Goal: Information Seeking & Learning: Learn about a topic

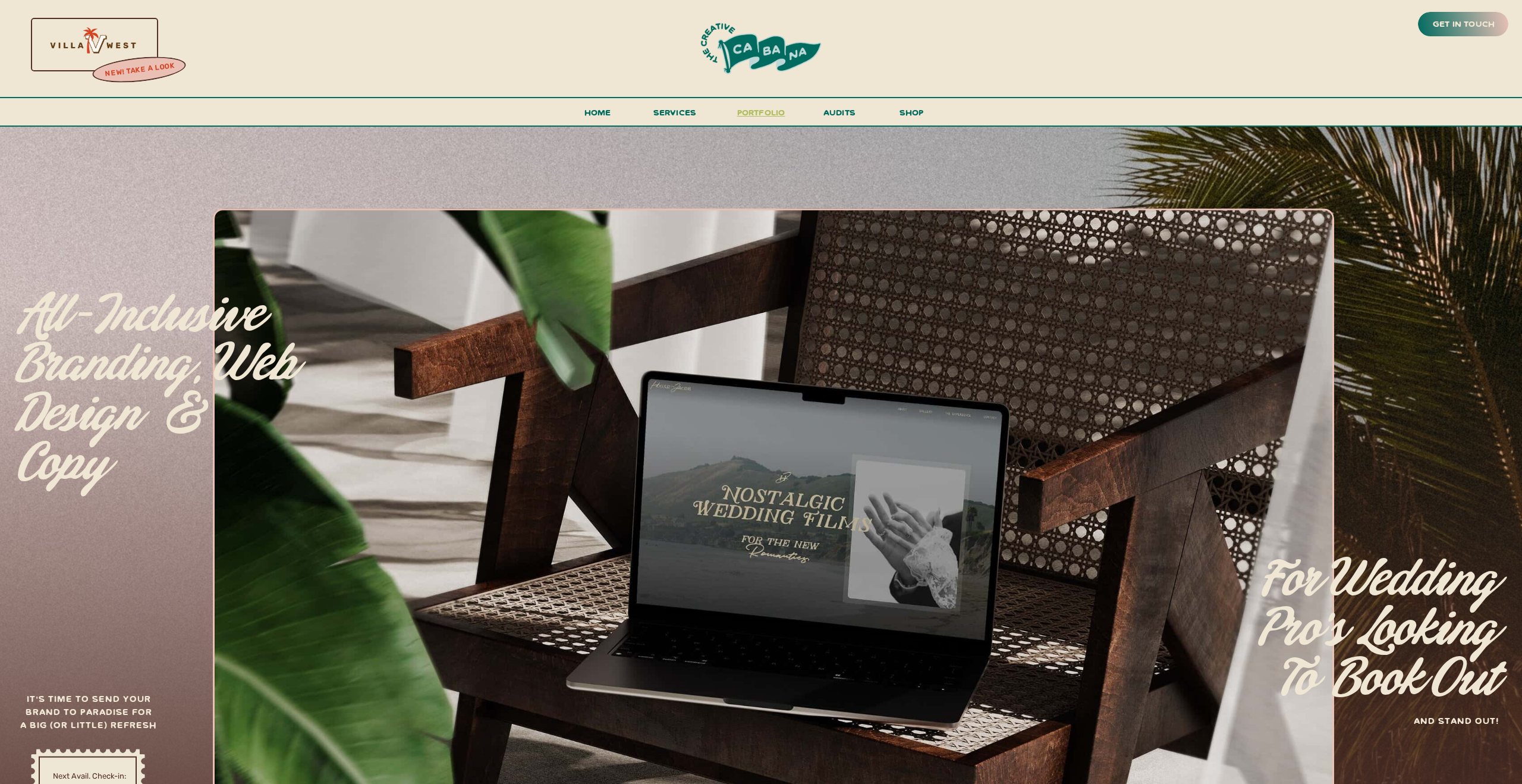
click at [771, 117] on h3 "portfolio" at bounding box center [761, 115] width 56 height 22
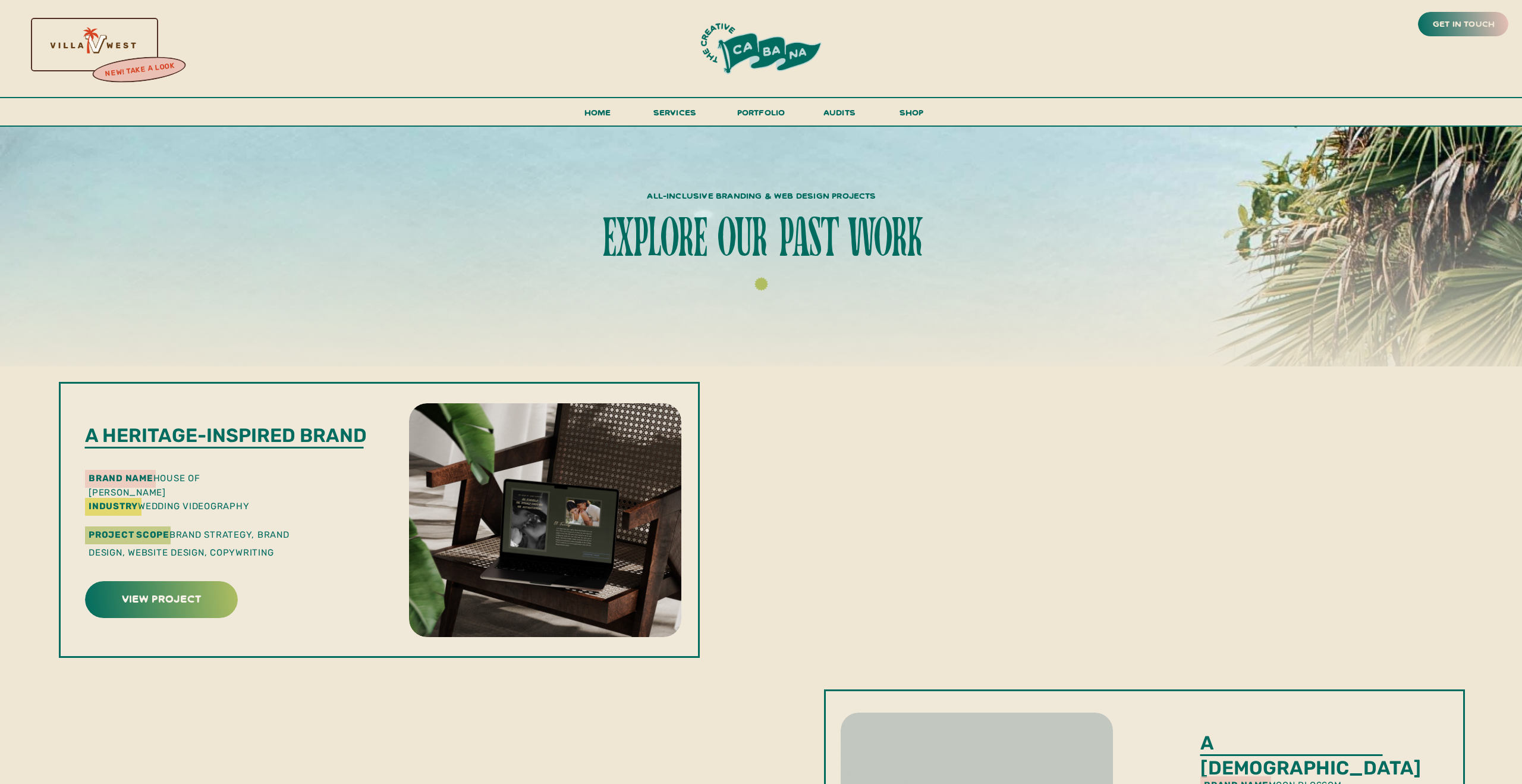
click at [106, 32] on div at bounding box center [91, 44] width 255 height 109
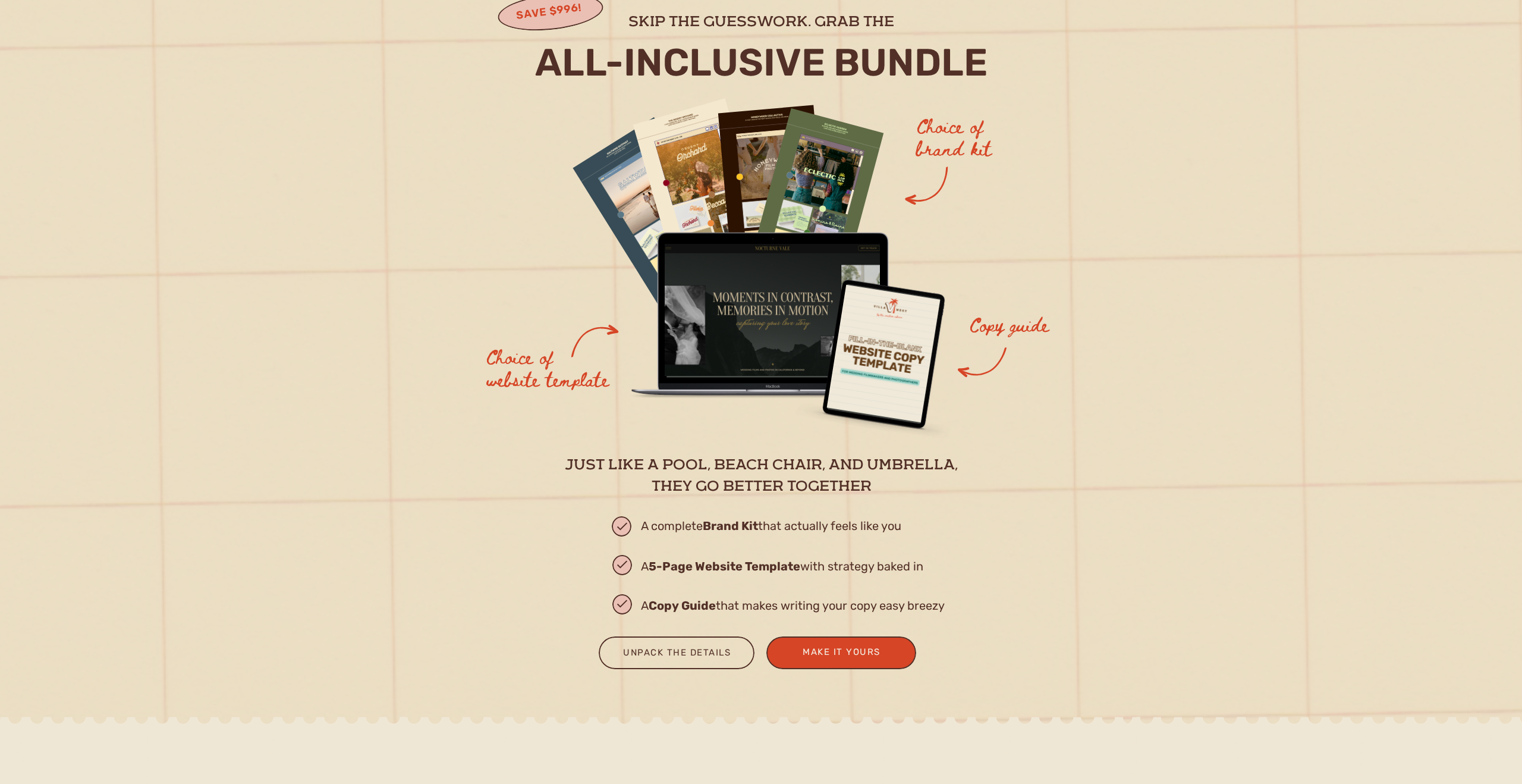
scroll to position [1241, 0]
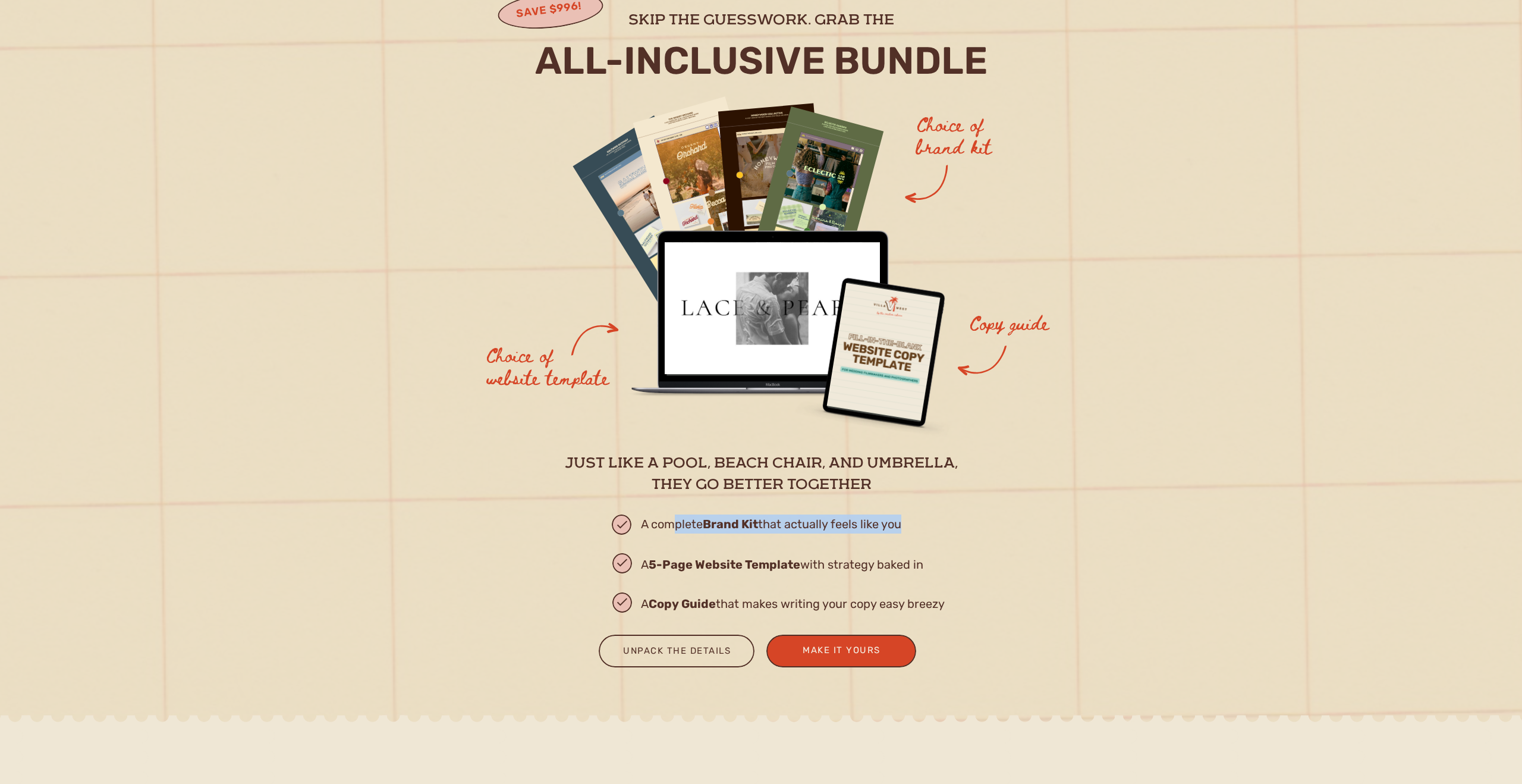
drag, startPoint x: 675, startPoint y: 527, endPoint x: 937, endPoint y: 527, distance: 262.0
click at [937, 527] on h2 "A complete Brand Kit that actually feels like you" at bounding box center [814, 527] width 346 height 27
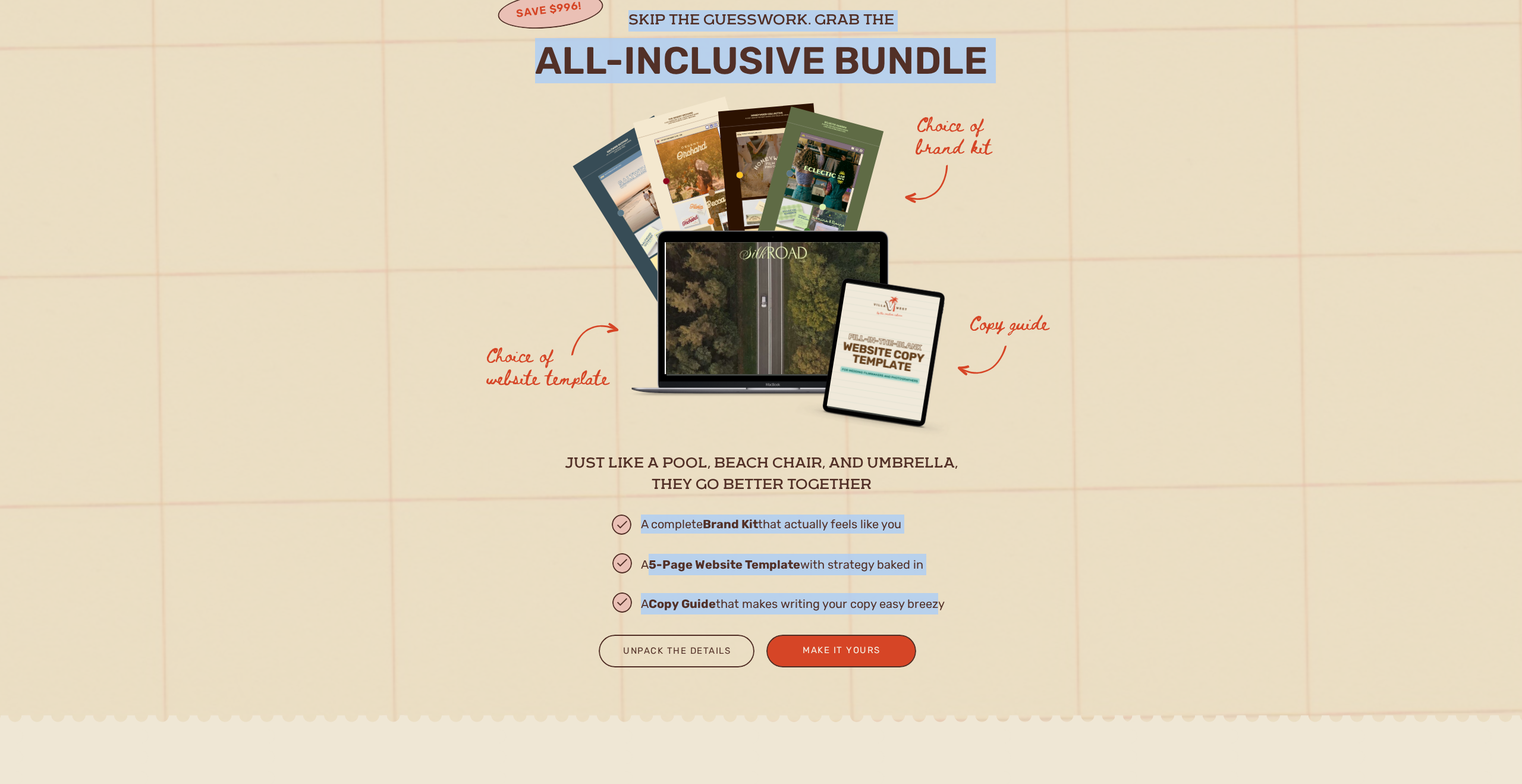
drag, startPoint x: 780, startPoint y: 567, endPoint x: 939, endPoint y: 605, distance: 163.5
click at [939, 605] on div "Choice of website template Choice of brand kit Copy guide A 5-Page Website Temp…" at bounding box center [761, 344] width 714 height 777
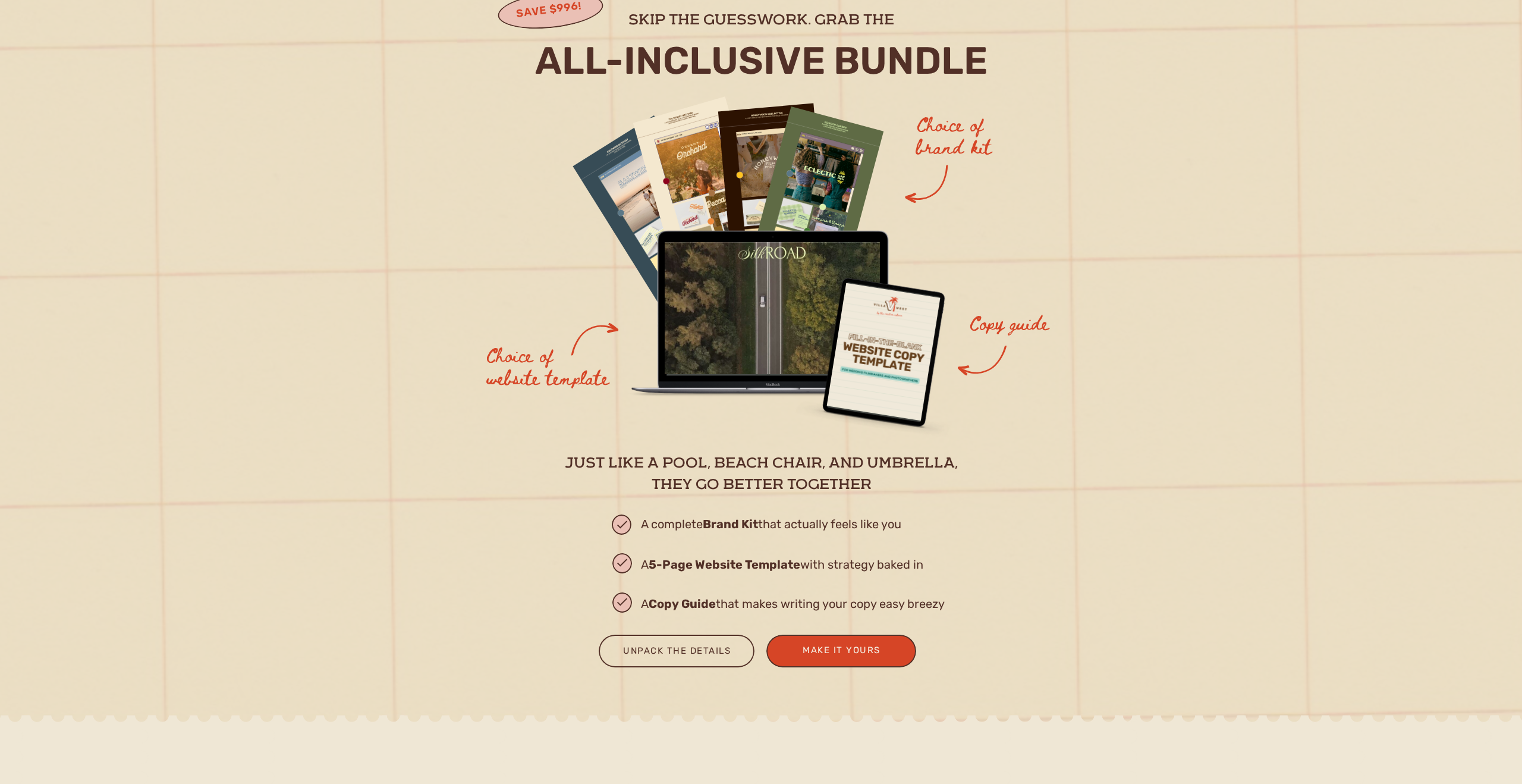
click at [949, 605] on h2 "A Copy Guide that makes writing your copy easy breezy" at bounding box center [807, 603] width 333 height 22
click at [844, 649] on div "Make It Yours" at bounding box center [842, 650] width 116 height 16
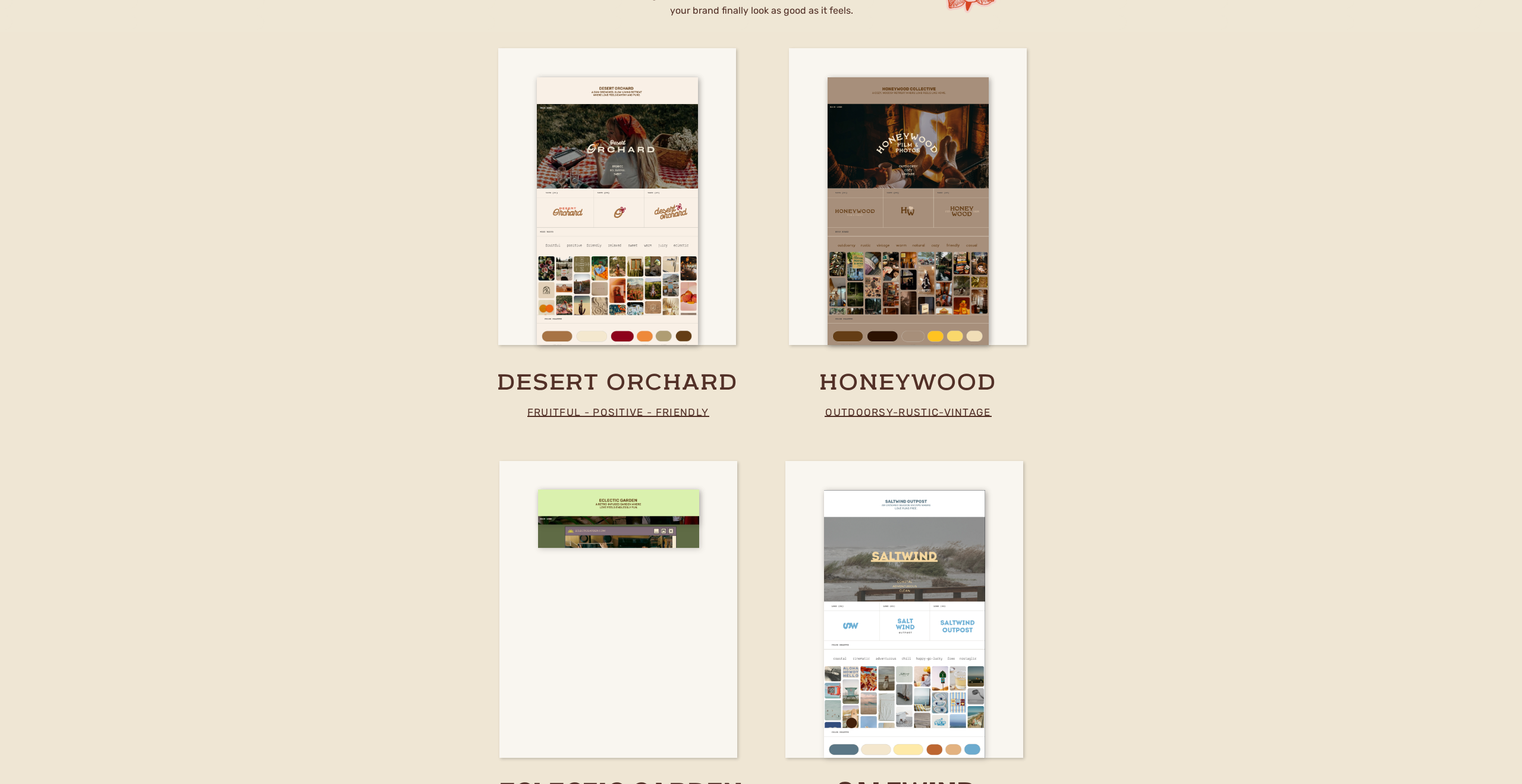
scroll to position [2095, 0]
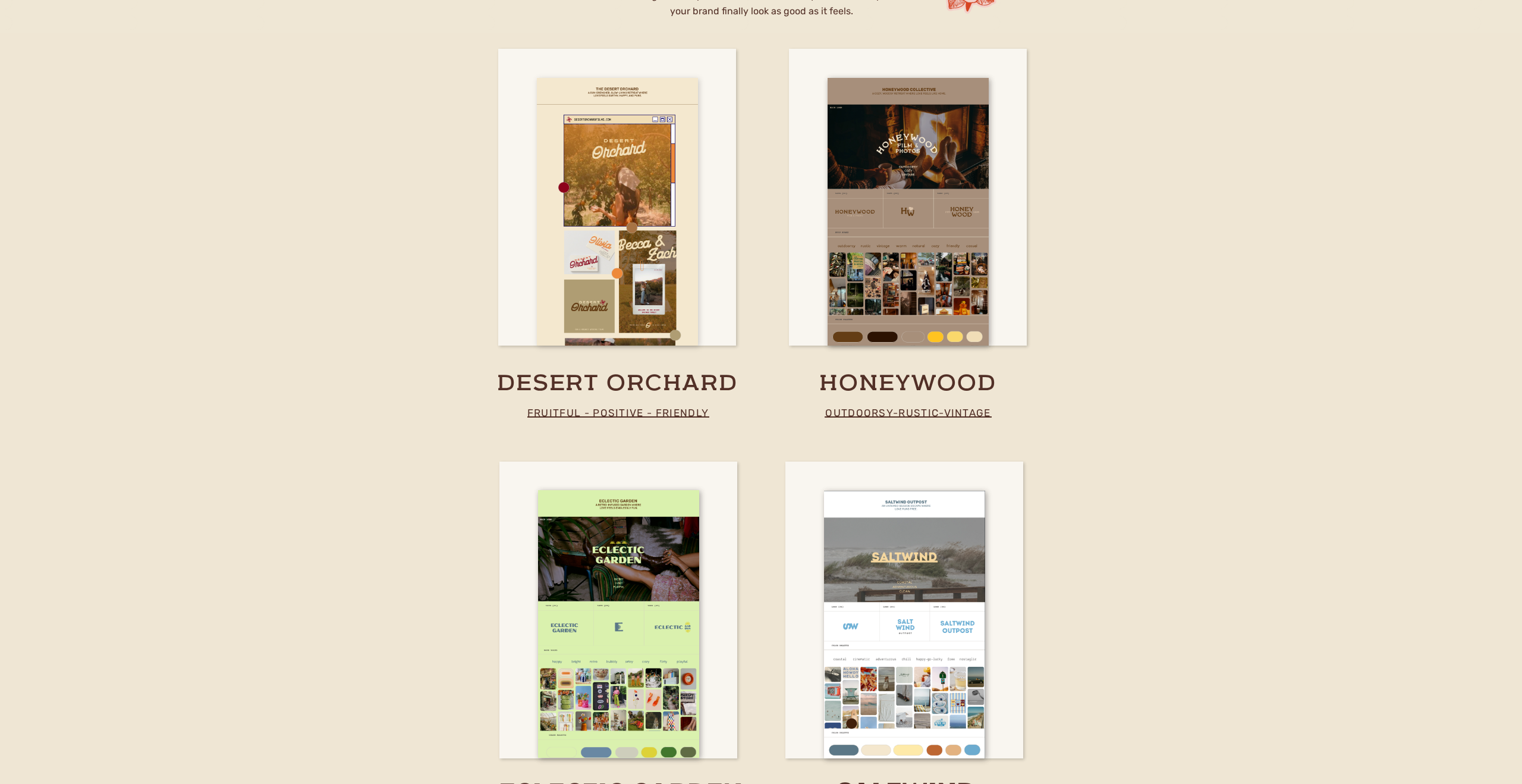
click at [676, 252] on div at bounding box center [618, 211] width 161 height 268
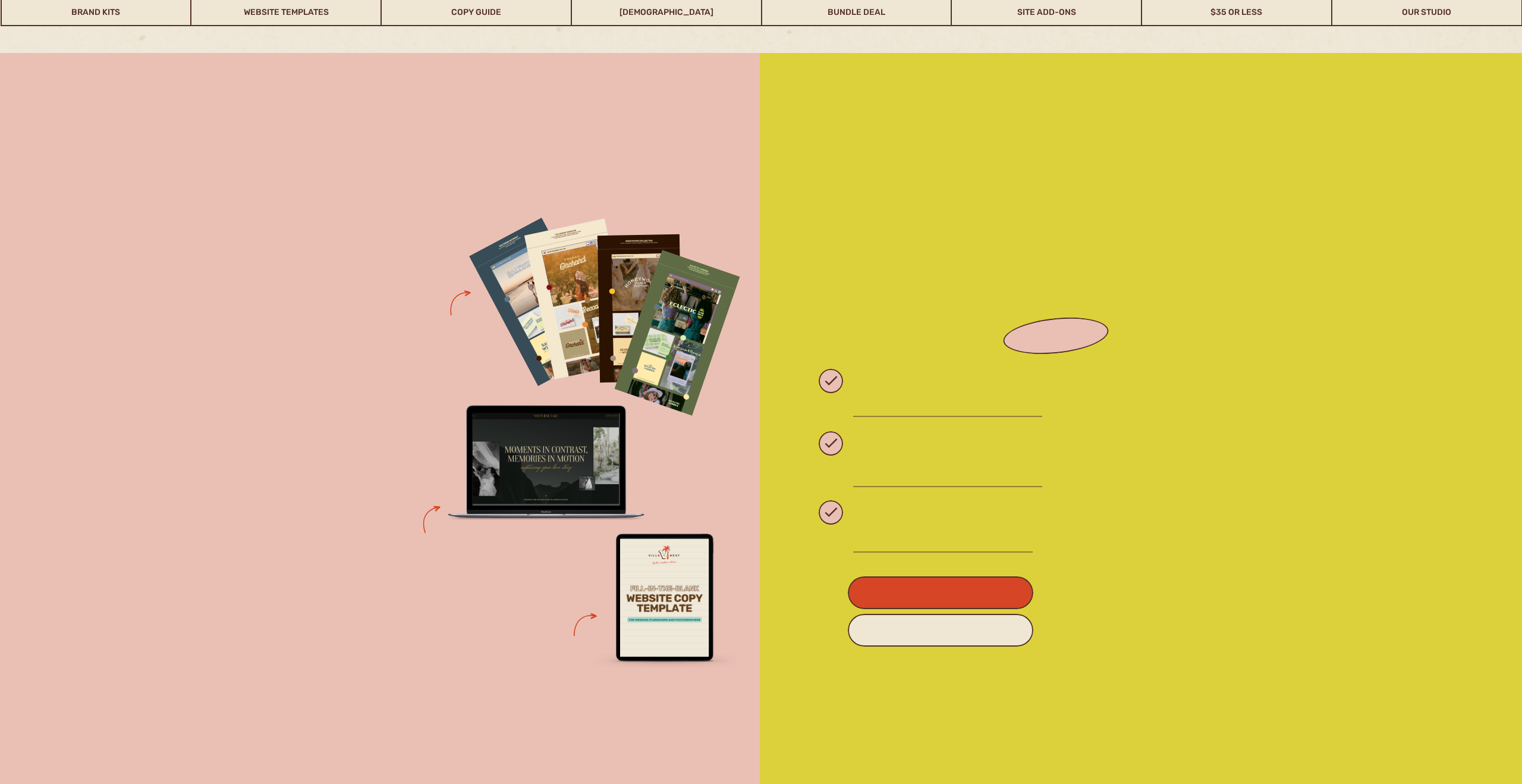
scroll to position [4072, 0]
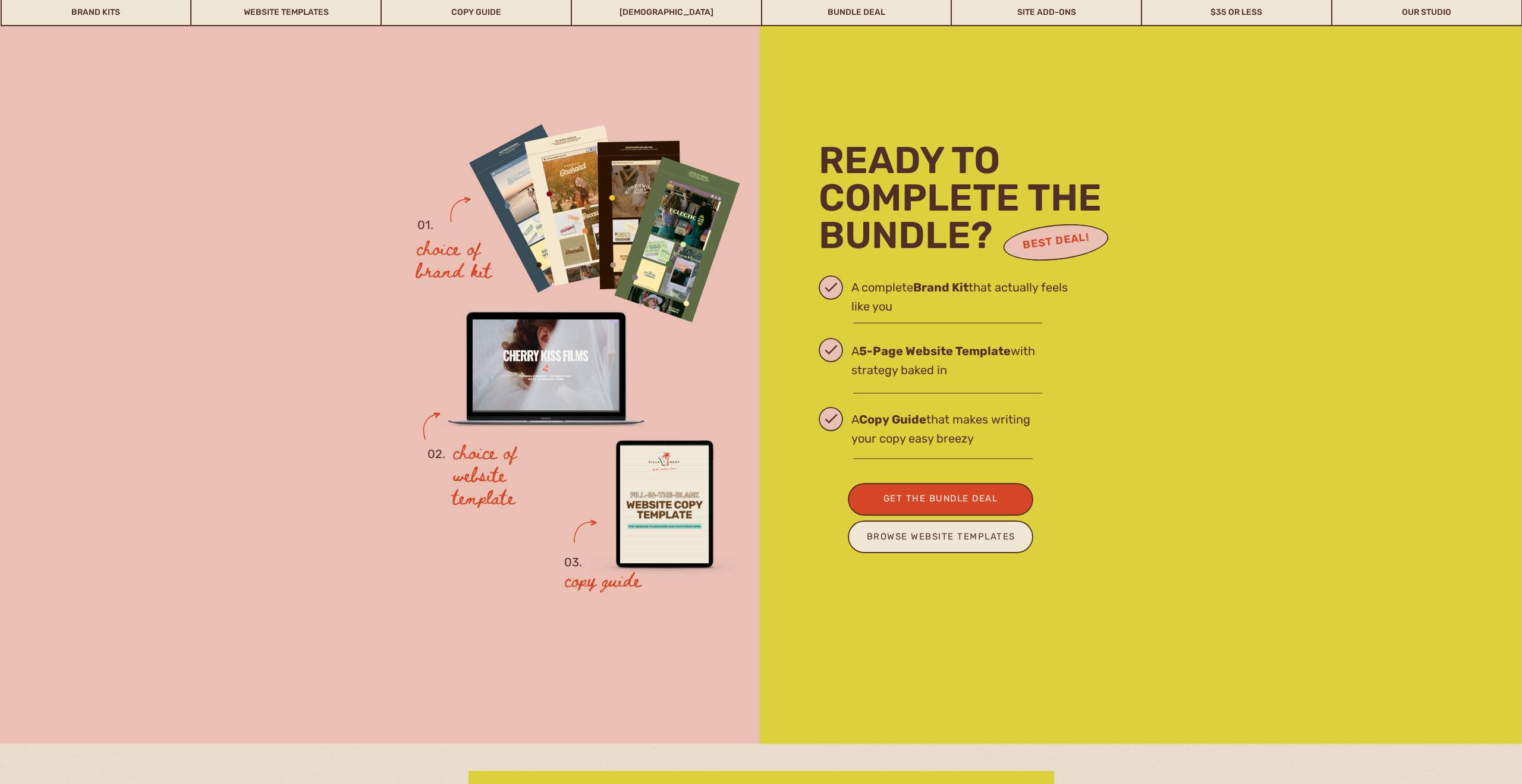
click at [557, 386] on div at bounding box center [545, 365] width 146 height 91
click at [988, 547] on div "browse website templates" at bounding box center [941, 538] width 154 height 19
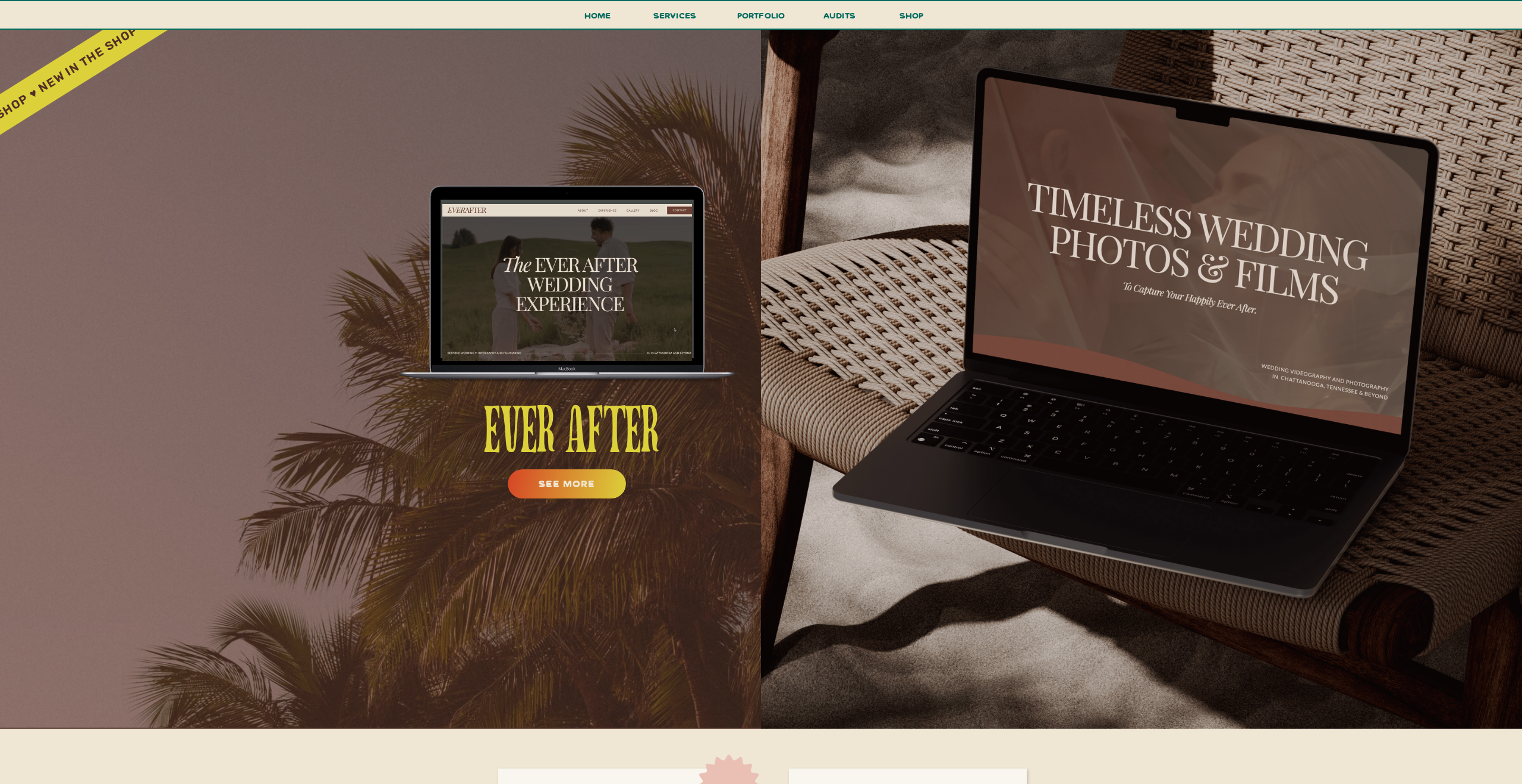
scroll to position [824, 0]
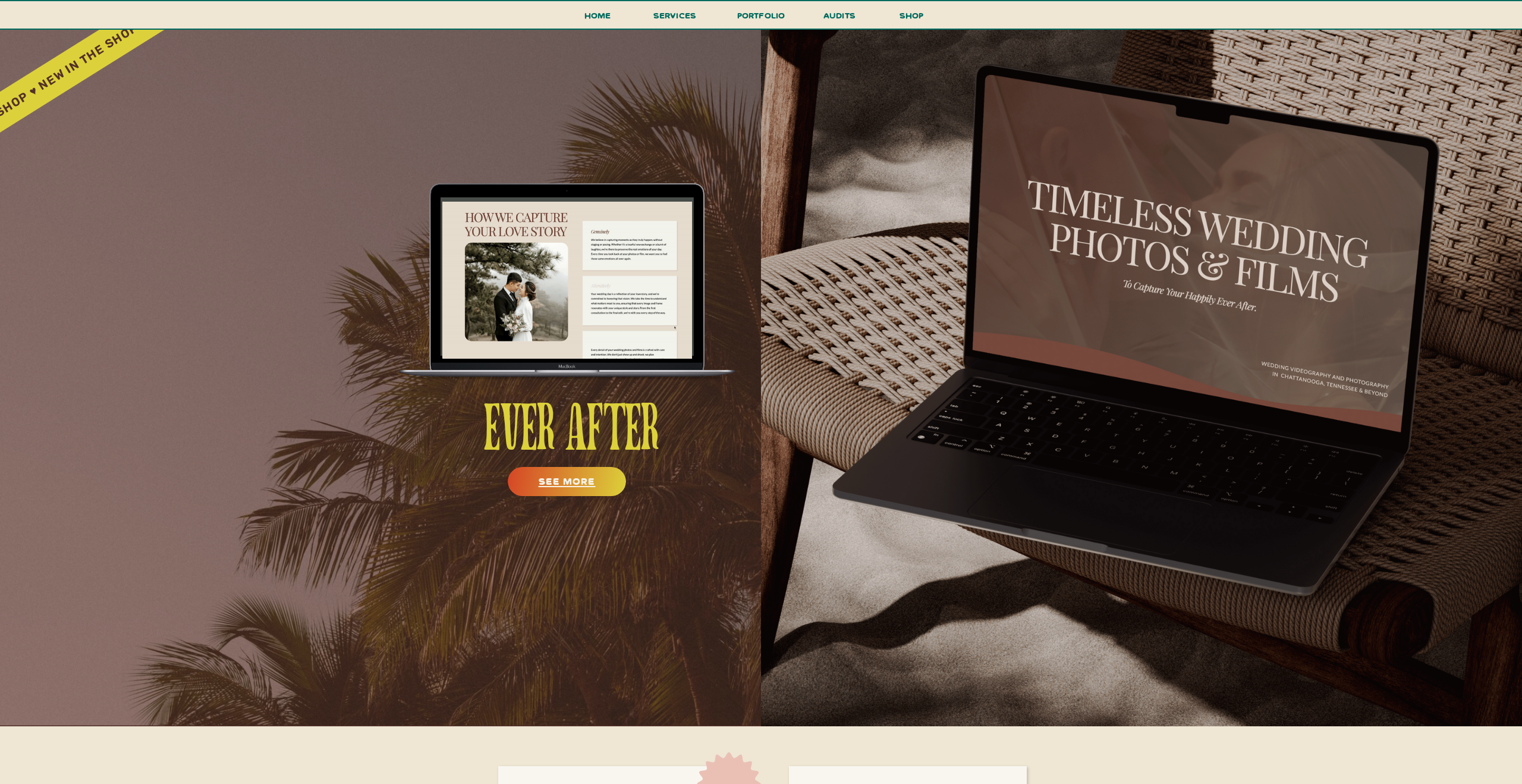
click at [577, 476] on h3 "see more" at bounding box center [567, 484] width 96 height 17
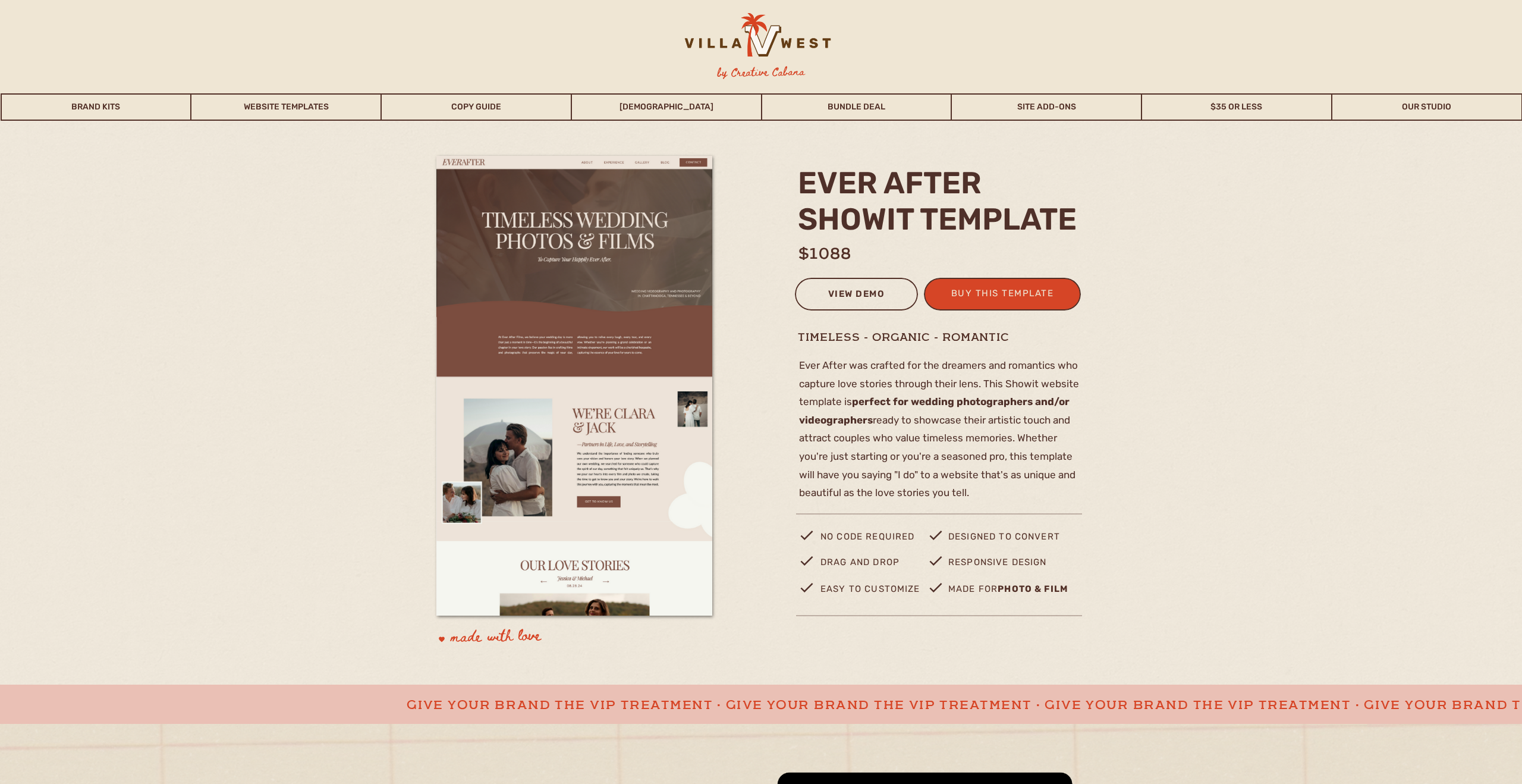
click at [860, 292] on div "view demo" at bounding box center [857, 296] width 108 height 19
